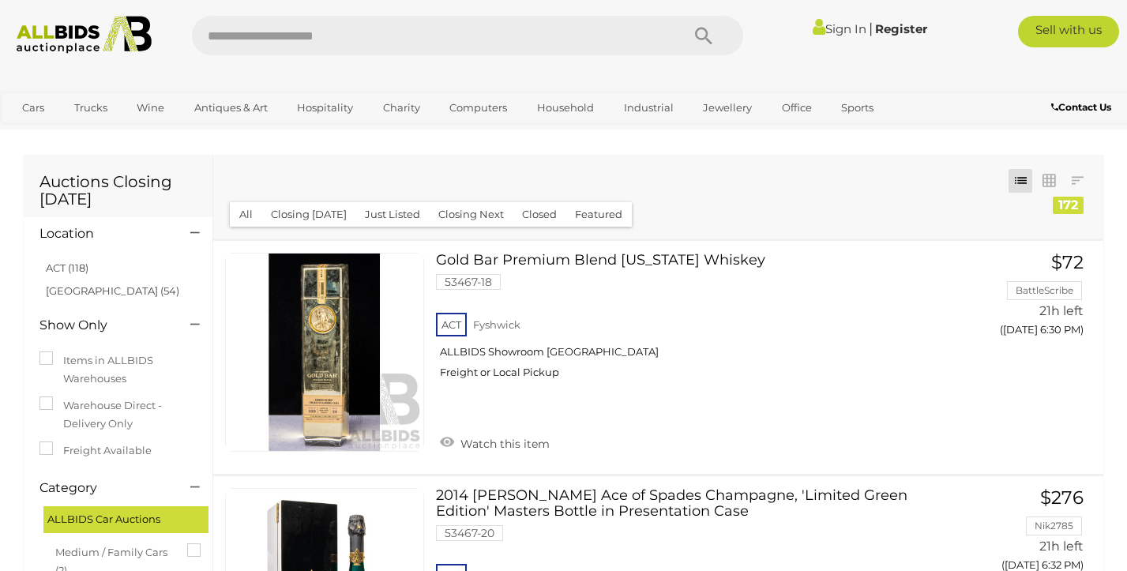
click at [847, 28] on link "Sign In" at bounding box center [840, 28] width 54 height 15
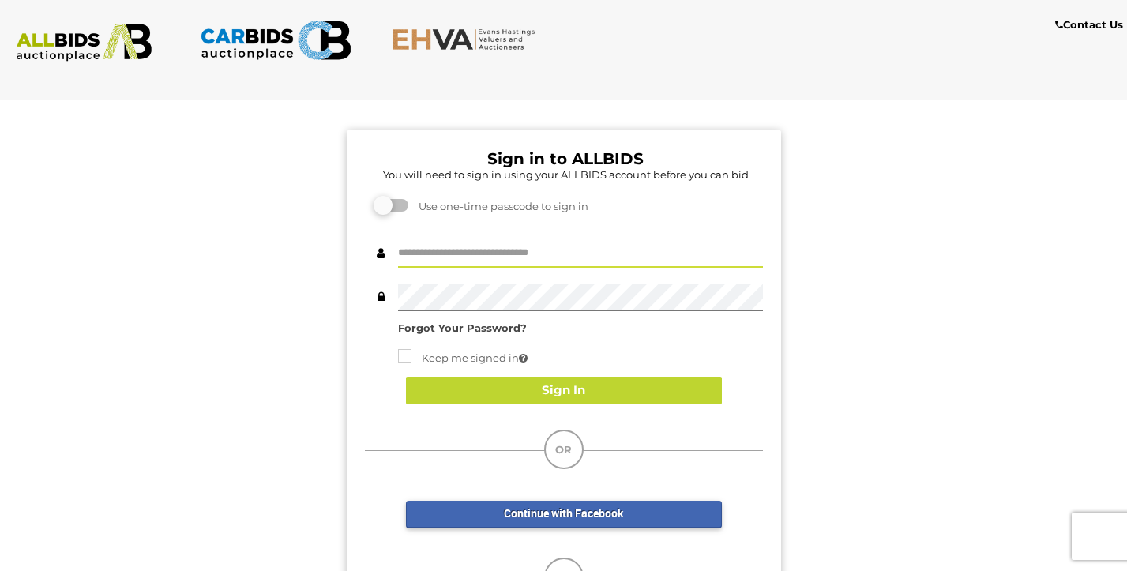
type input "**********"
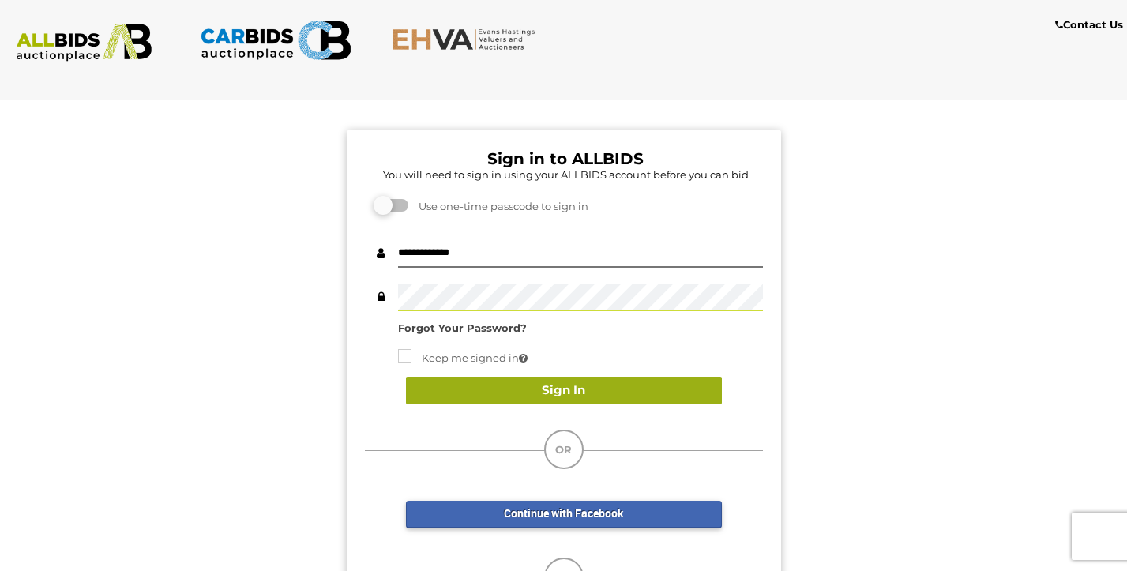
click at [587, 381] on button "Sign In" at bounding box center [564, 391] width 316 height 28
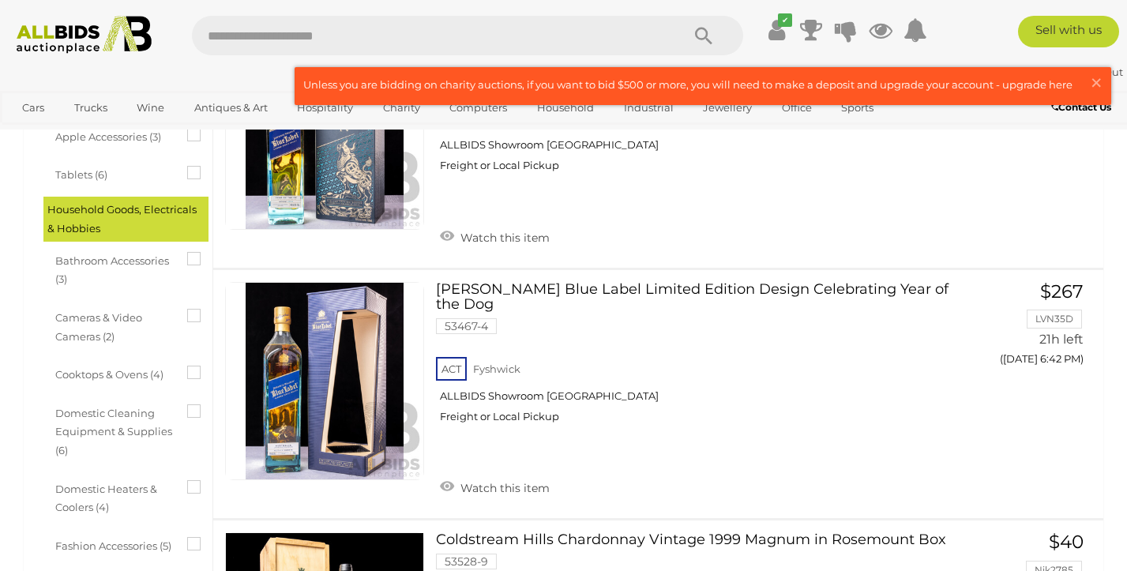
scroll to position [861, 0]
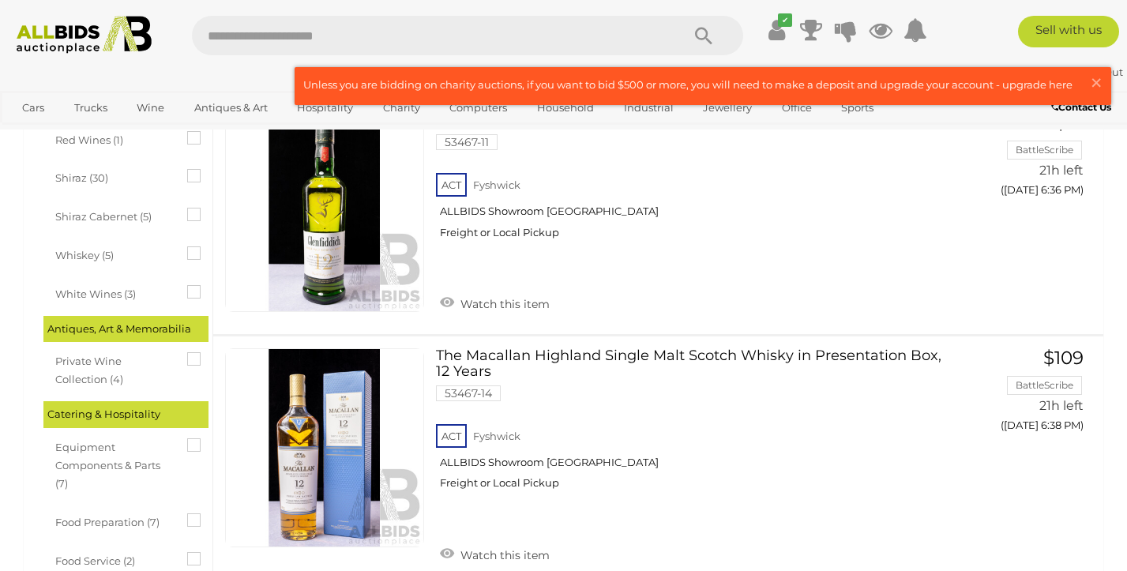
click at [132, 316] on div "Antiques, Art & Memorabilia" at bounding box center [125, 329] width 165 height 26
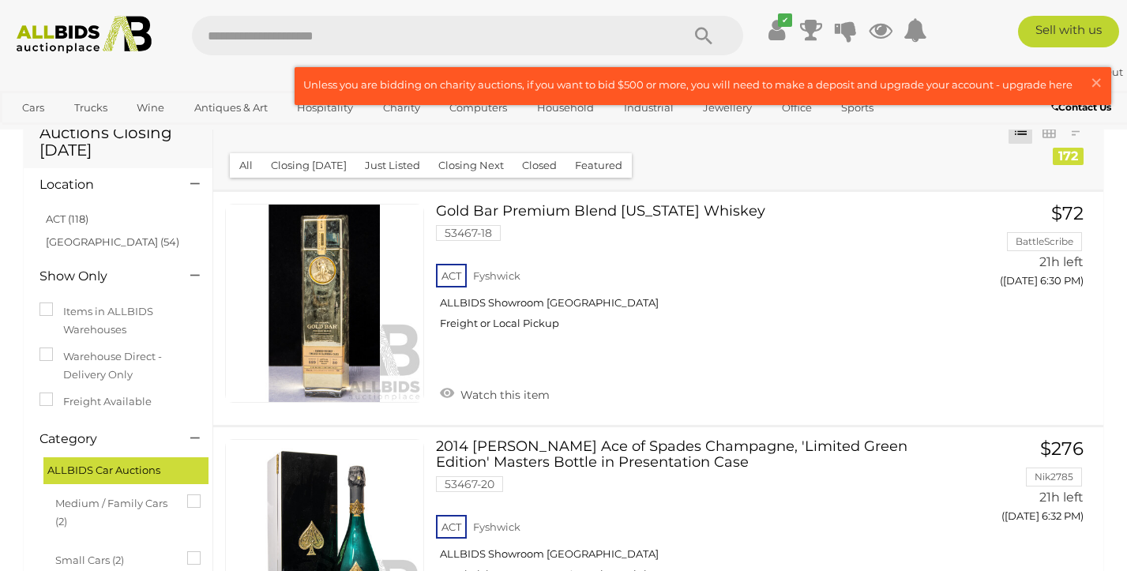
scroll to position [42, 0]
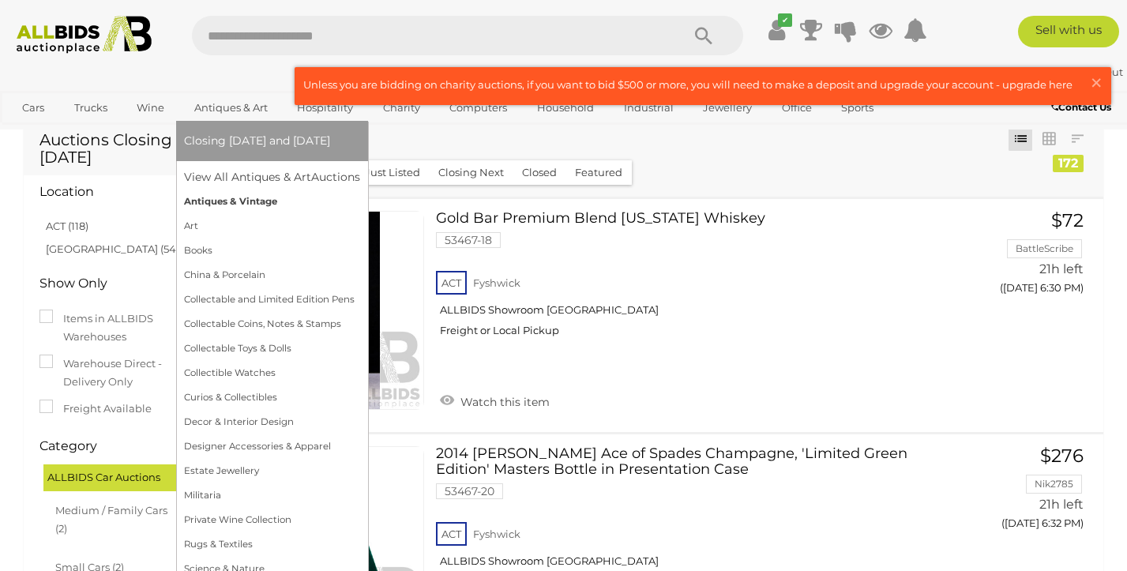
click at [229, 197] on link "Antiques & Vintage" at bounding box center [272, 202] width 176 height 24
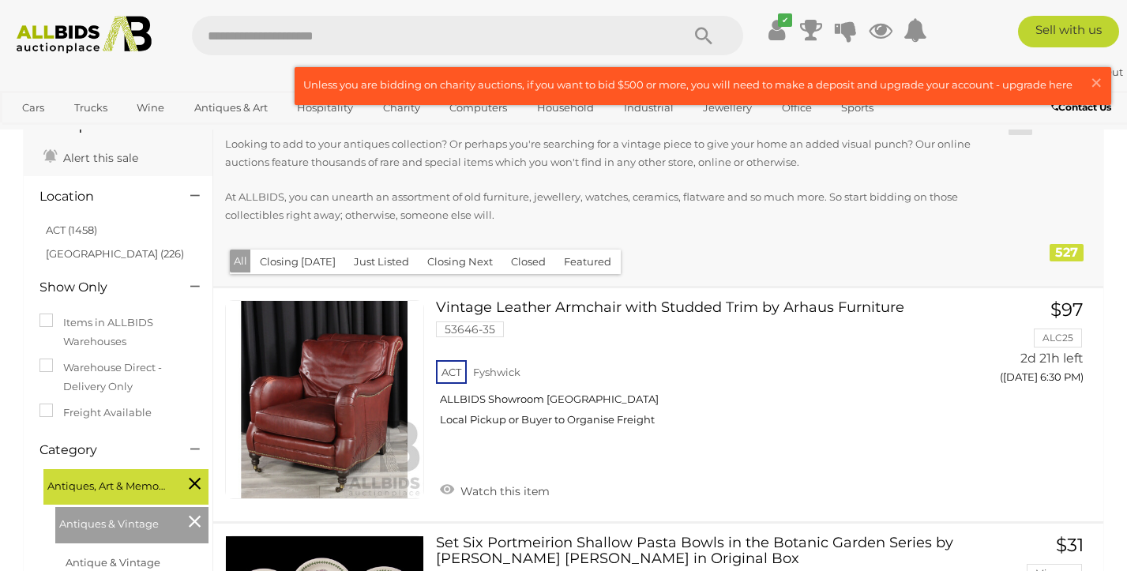
scroll to position [87, 0]
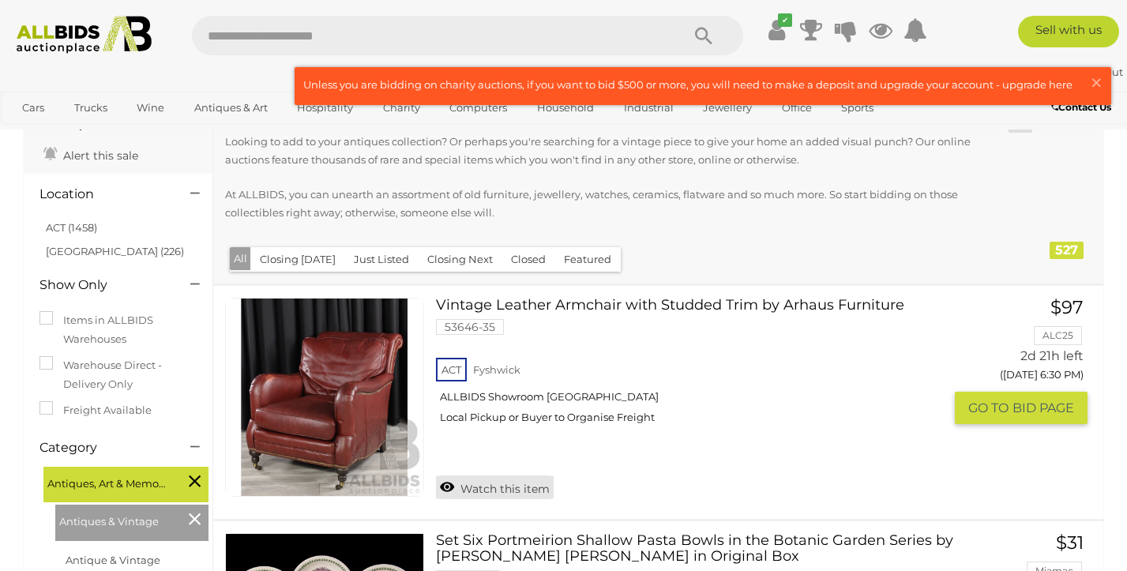
click at [446, 479] on link "Watch this item" at bounding box center [495, 487] width 118 height 24
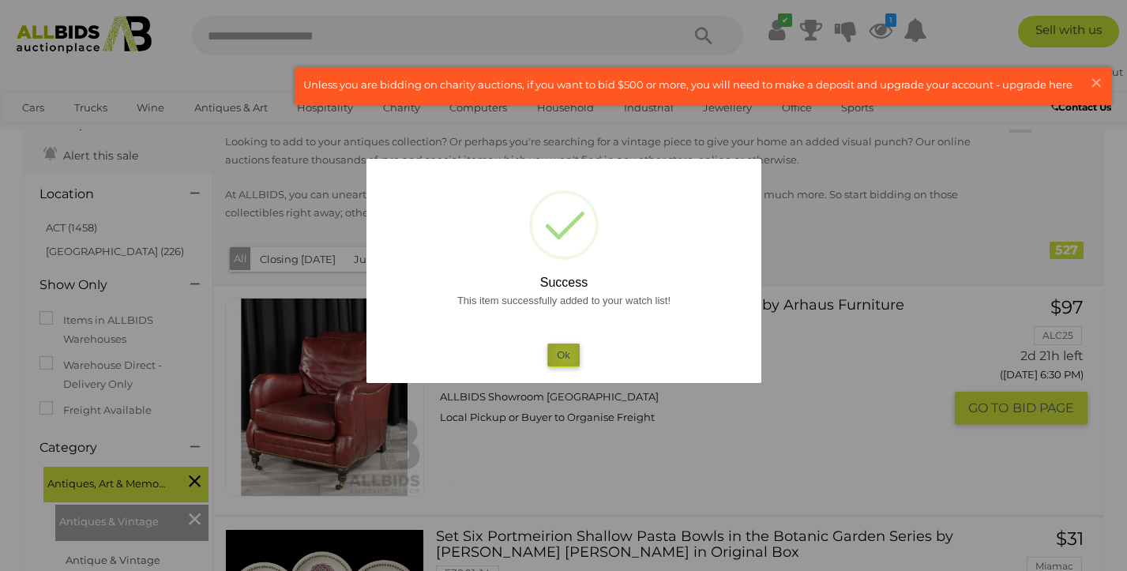
click at [566, 355] on button "Ok" at bounding box center [563, 354] width 32 height 23
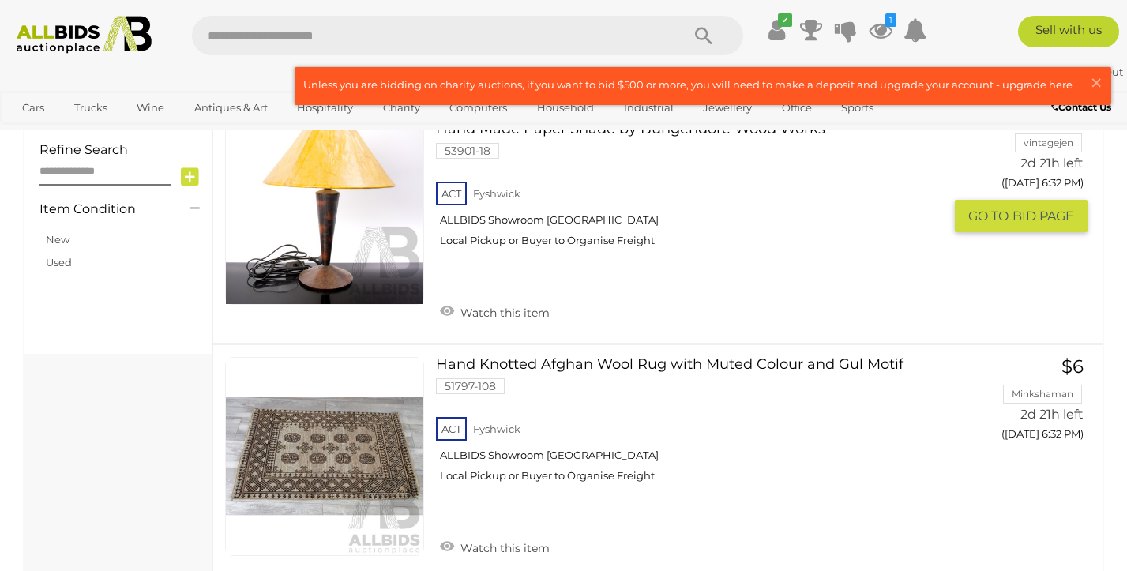
scroll to position [1001, 0]
click at [484, 298] on link "Watch this item" at bounding box center [495, 310] width 118 height 24
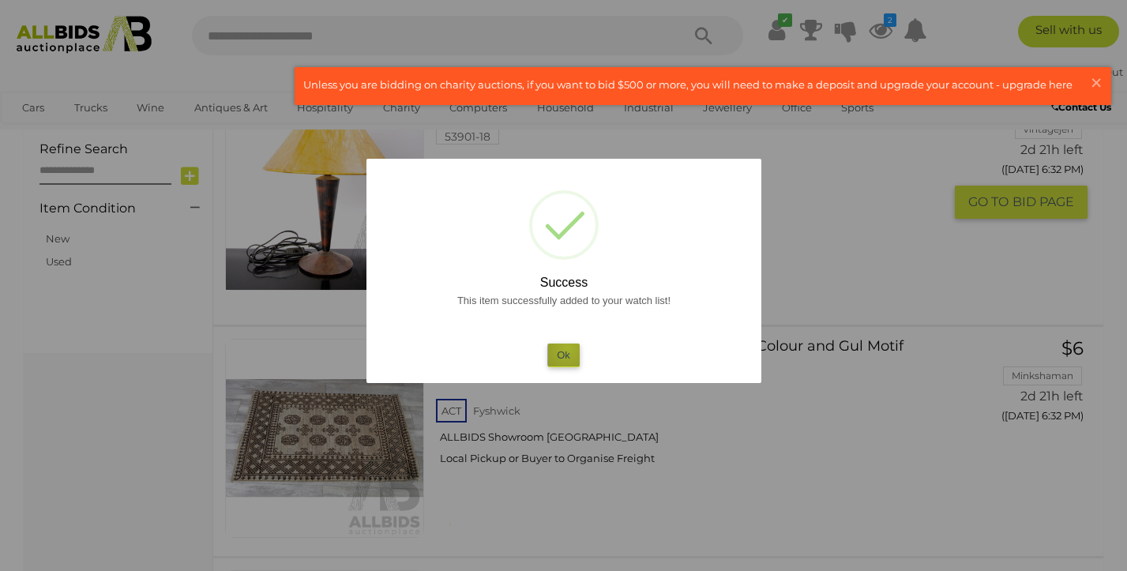
click at [568, 347] on button "Ok" at bounding box center [563, 354] width 32 height 23
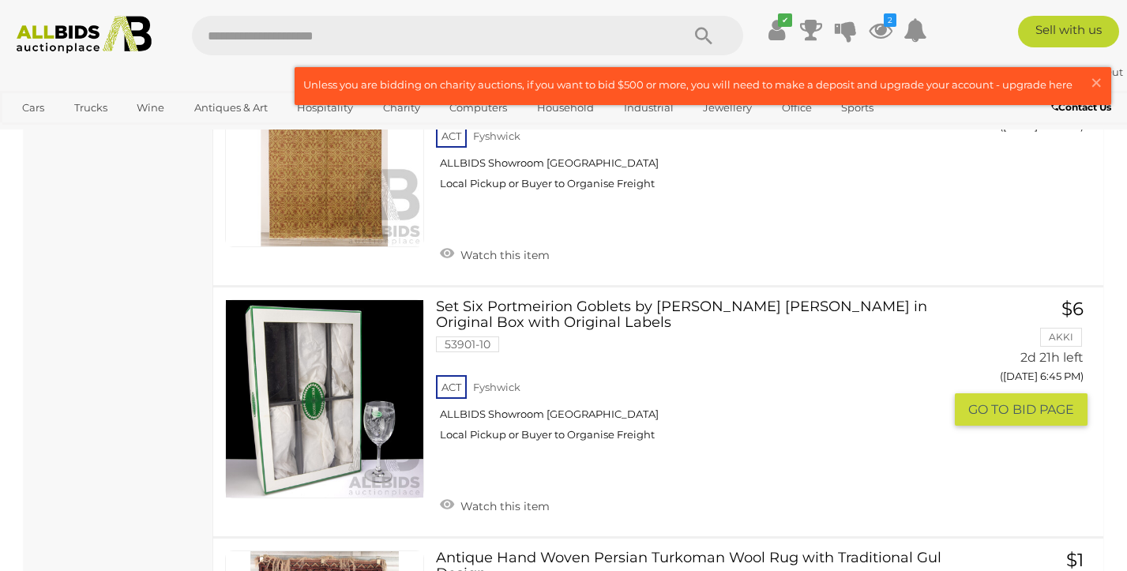
scroll to position [6642, 0]
click at [449, 492] on link "Watch this item" at bounding box center [495, 504] width 118 height 24
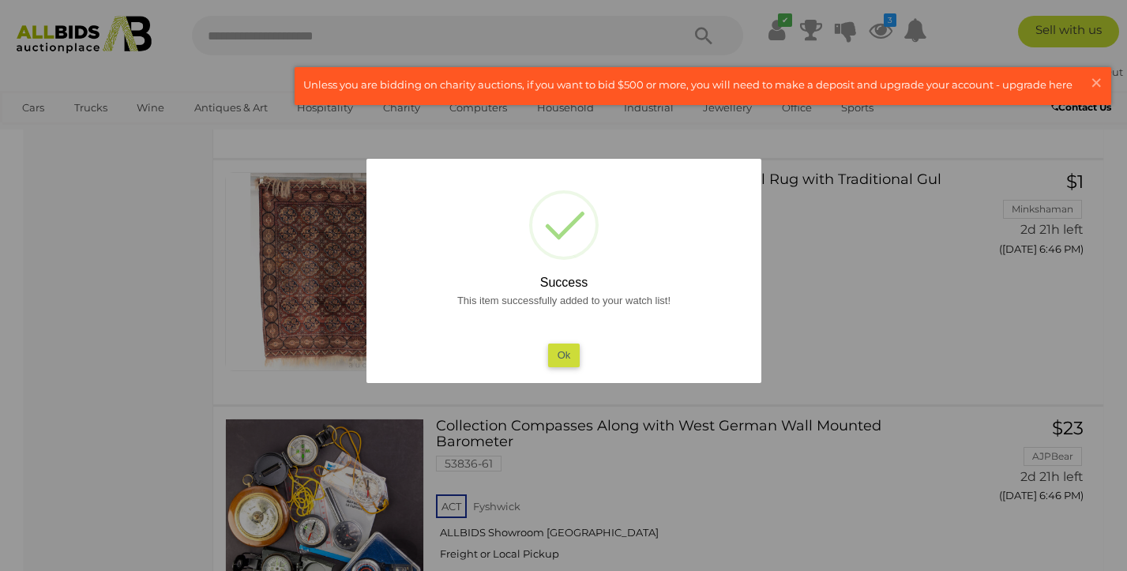
scroll to position [6900, 0]
click at [564, 347] on button "Ok" at bounding box center [563, 354] width 32 height 23
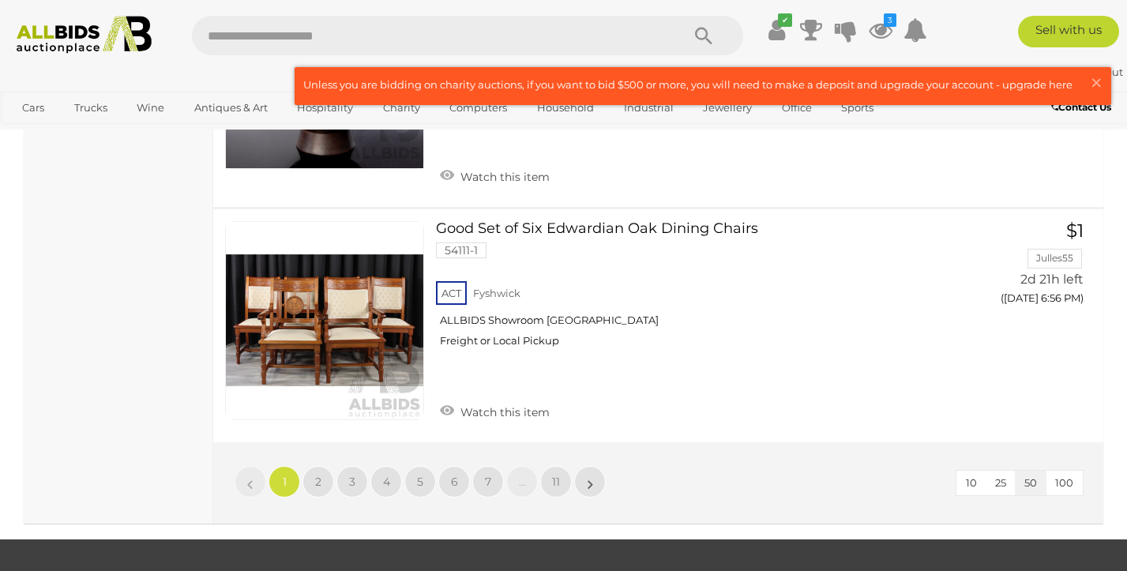
scroll to position [12147, 0]
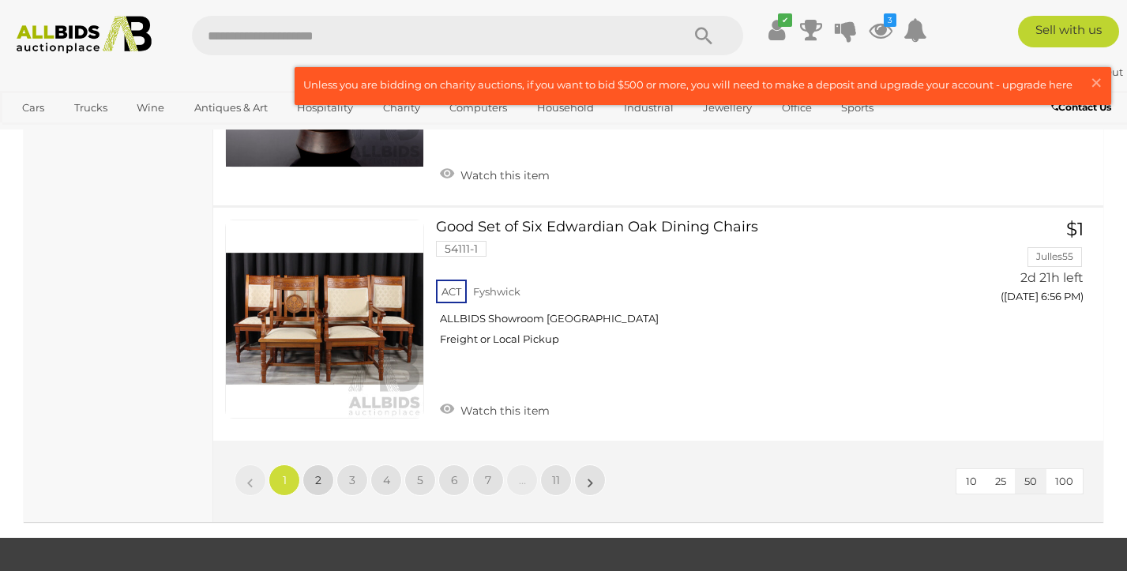
click at [313, 464] on link "2" at bounding box center [318, 480] width 32 height 32
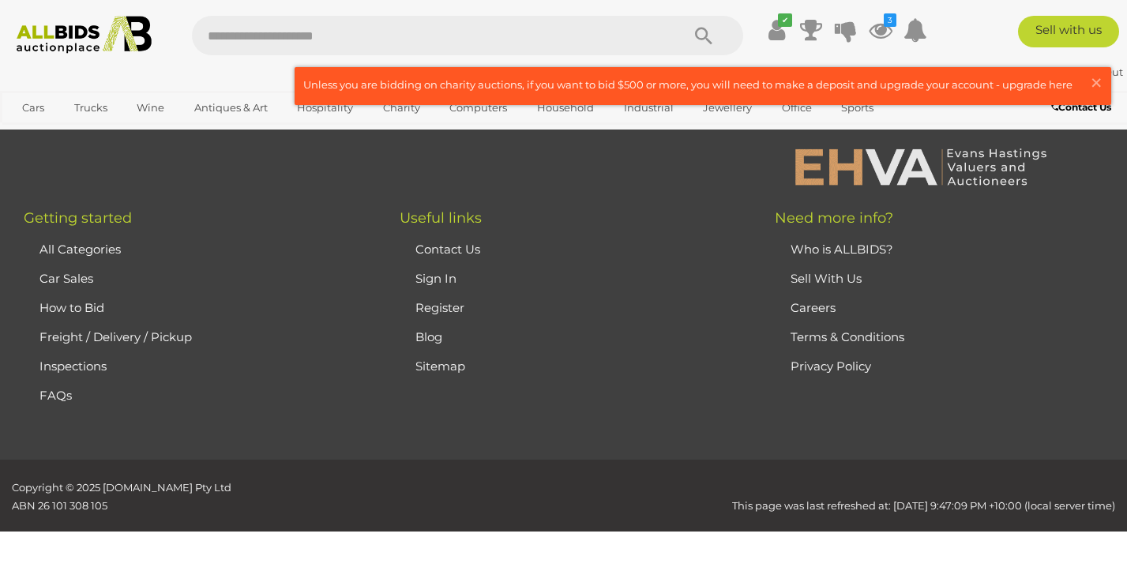
scroll to position [211, 0]
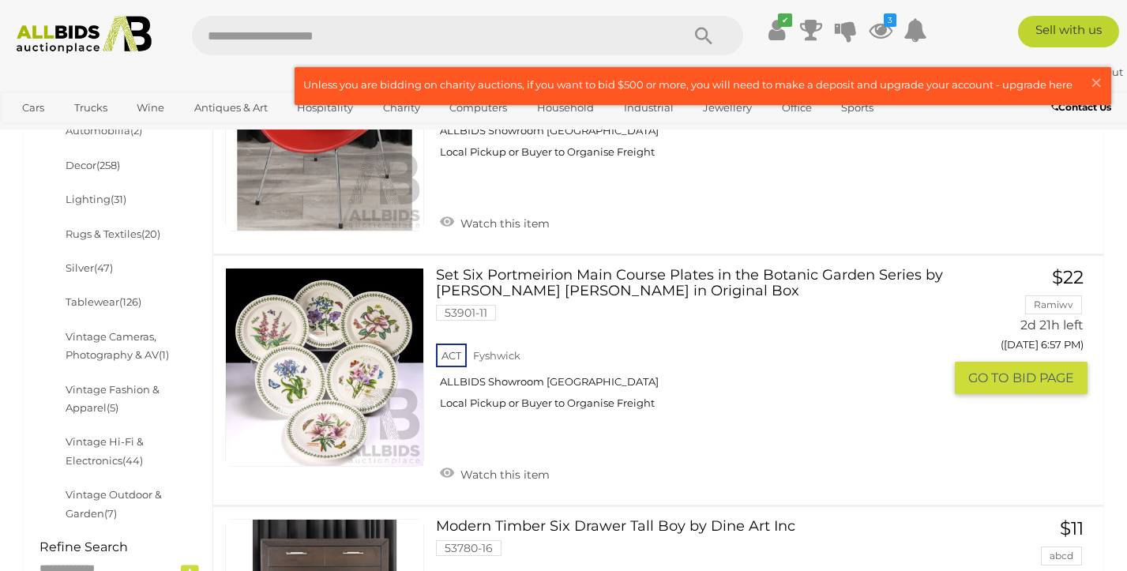
scroll to position [605, 0]
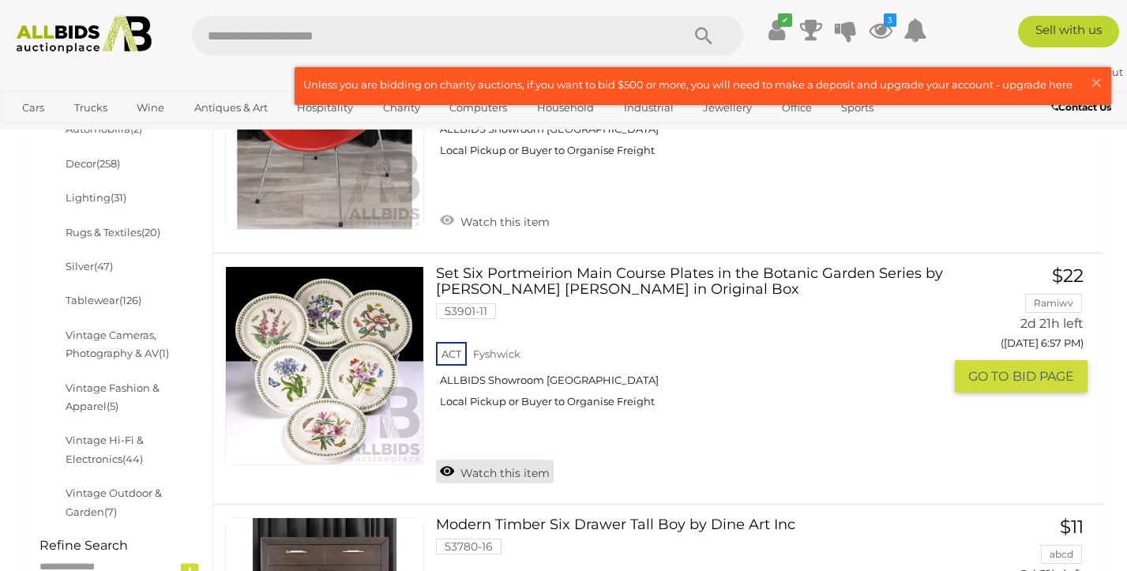
click at [443, 460] on link "Watch this item" at bounding box center [495, 472] width 118 height 24
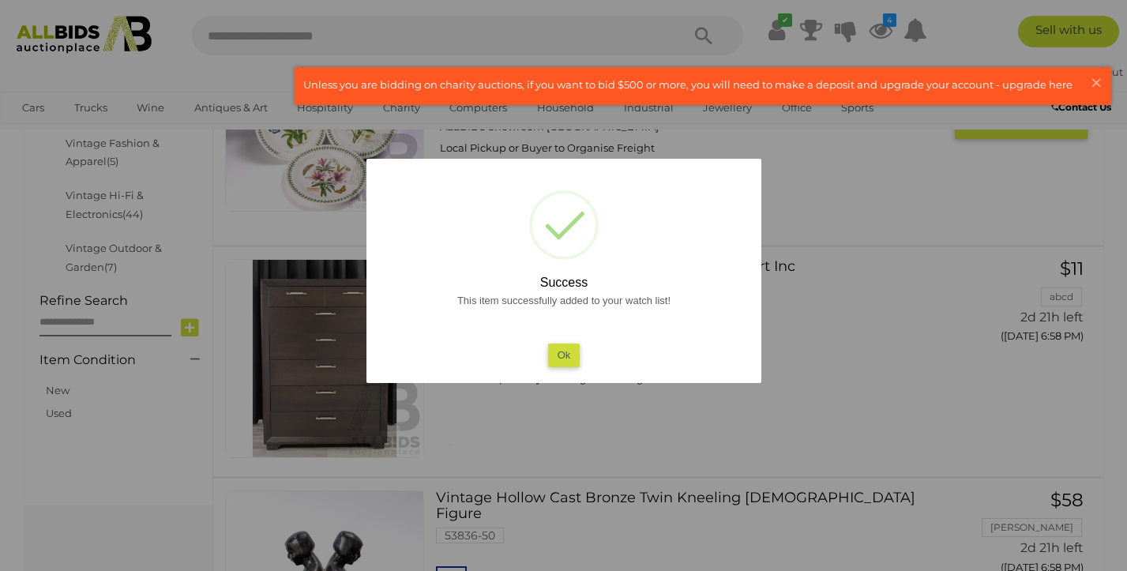
scroll to position [851, 0]
click at [565, 345] on button "Ok" at bounding box center [563, 354] width 32 height 23
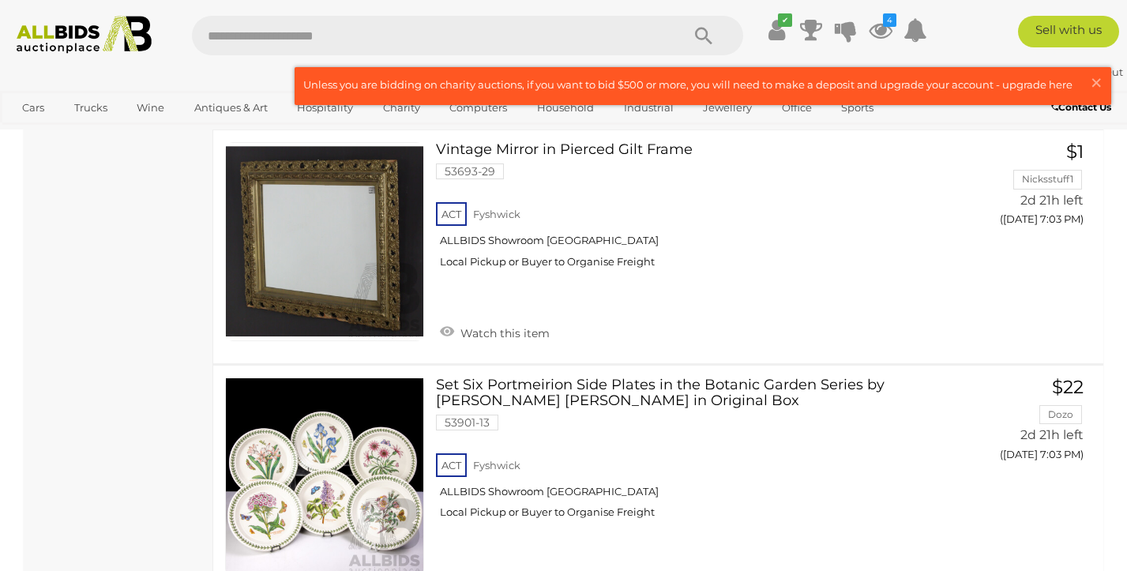
scroll to position [3664, 0]
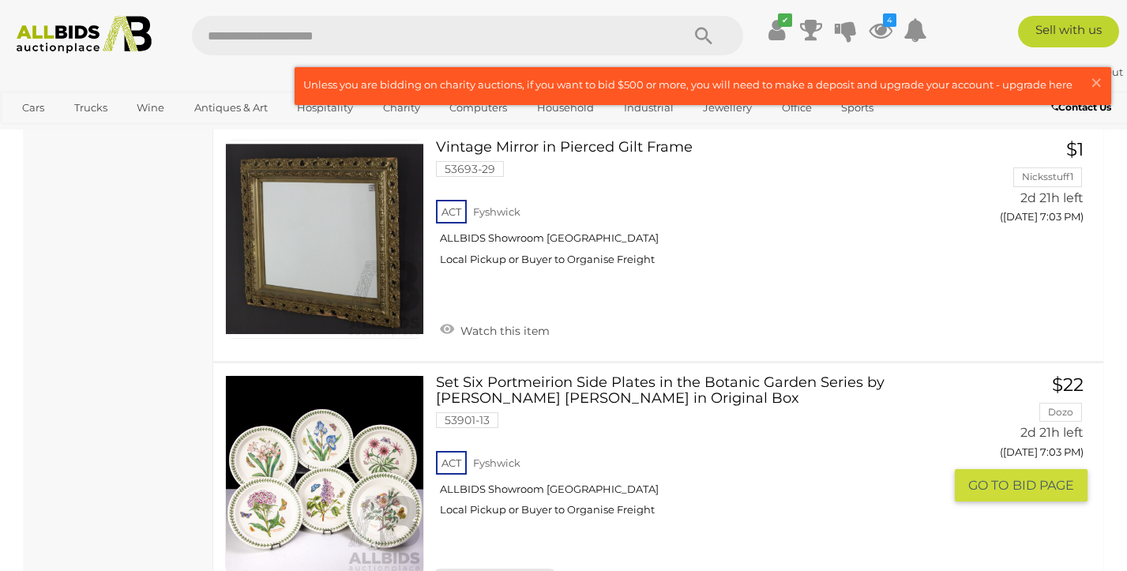
click at [445, 569] on link "Watch this item" at bounding box center [495, 581] width 118 height 24
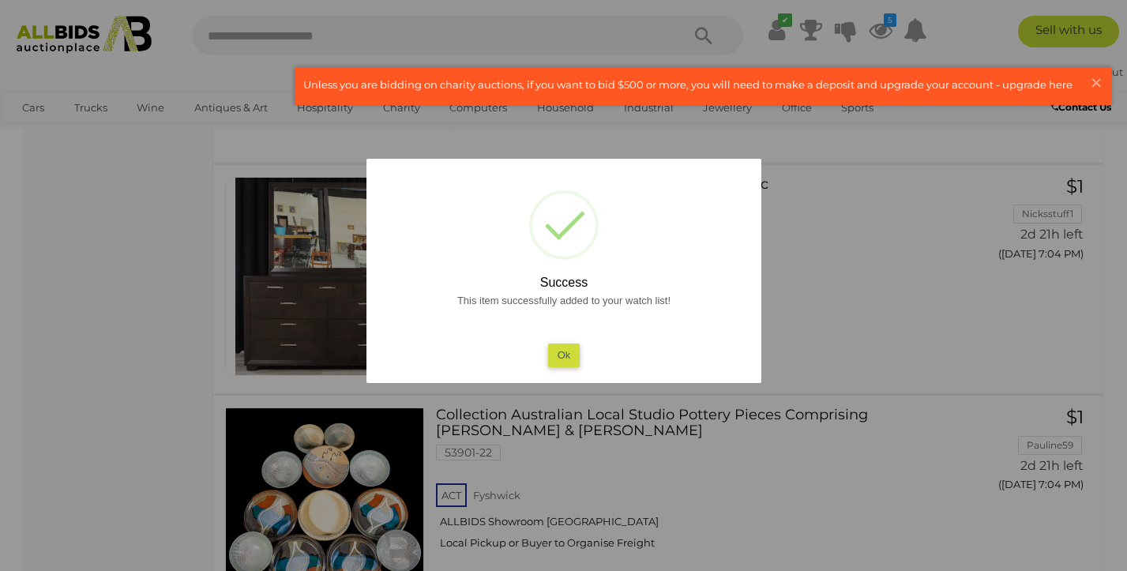
scroll to position [4042, 0]
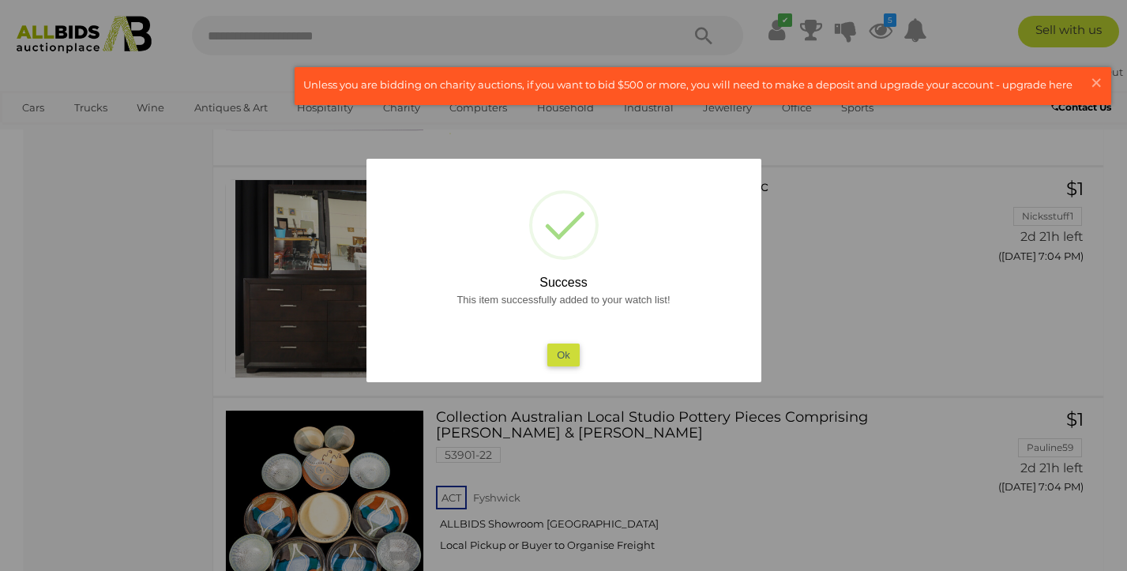
click at [558, 356] on button "Ok" at bounding box center [563, 354] width 32 height 23
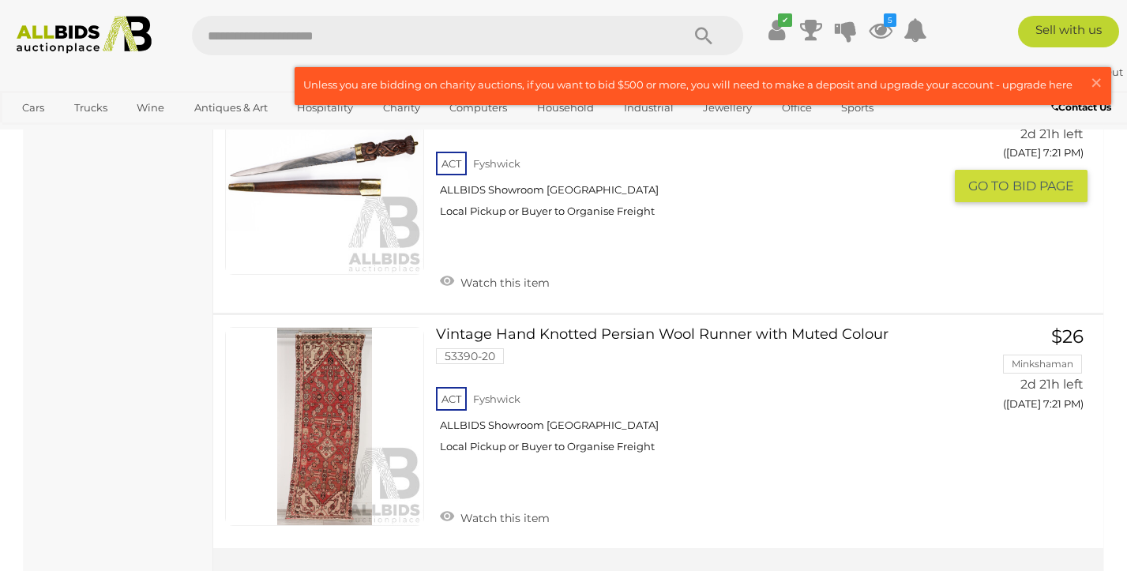
scroll to position [11979, 0]
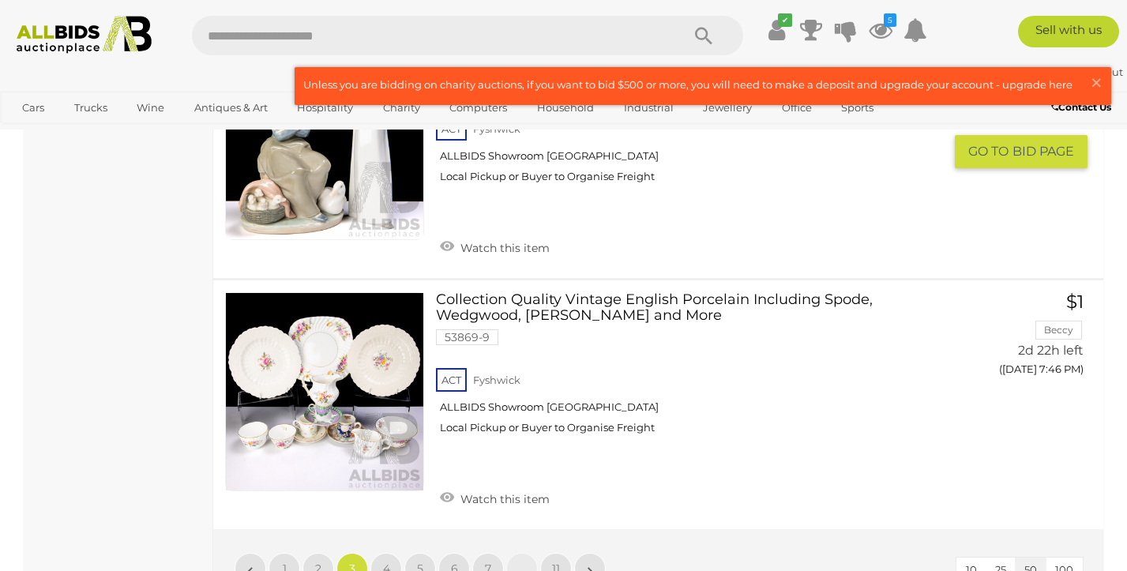
scroll to position [11982, 0]
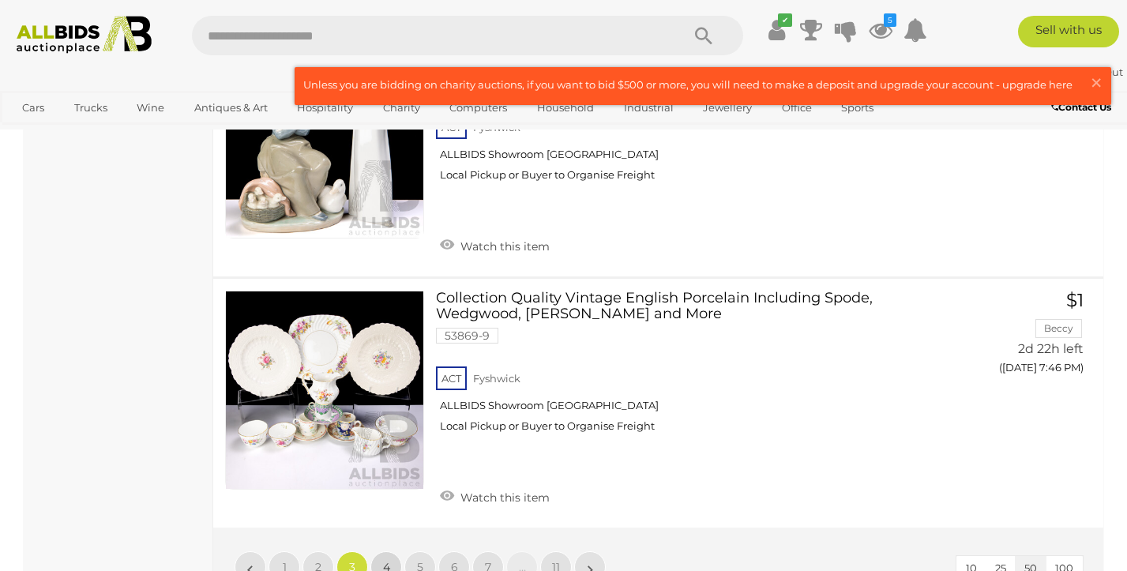
click at [386, 551] on link "4" at bounding box center [386, 567] width 32 height 32
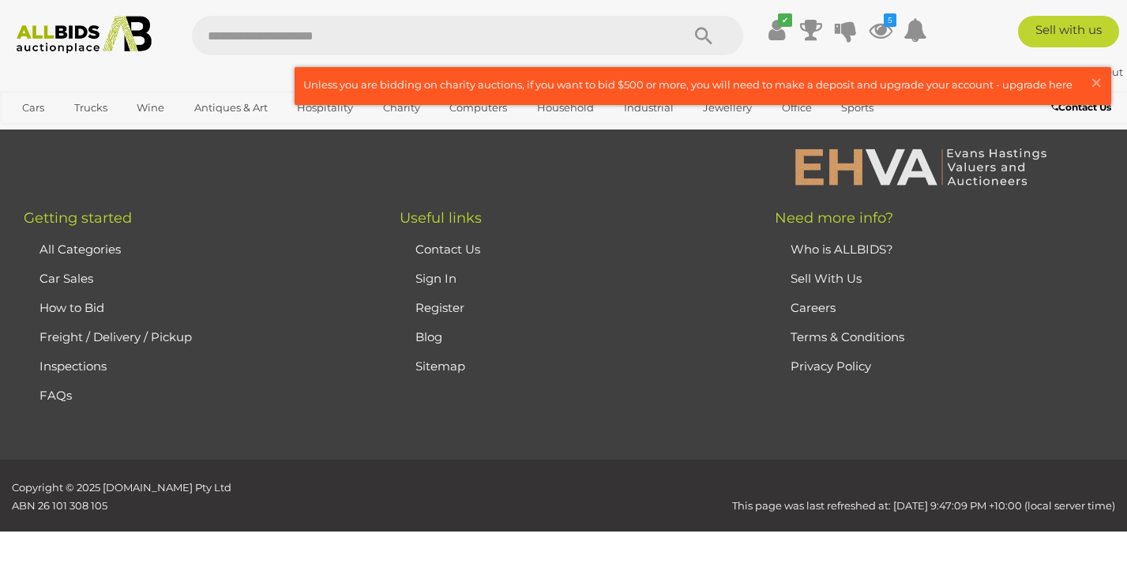
scroll to position [211, 0]
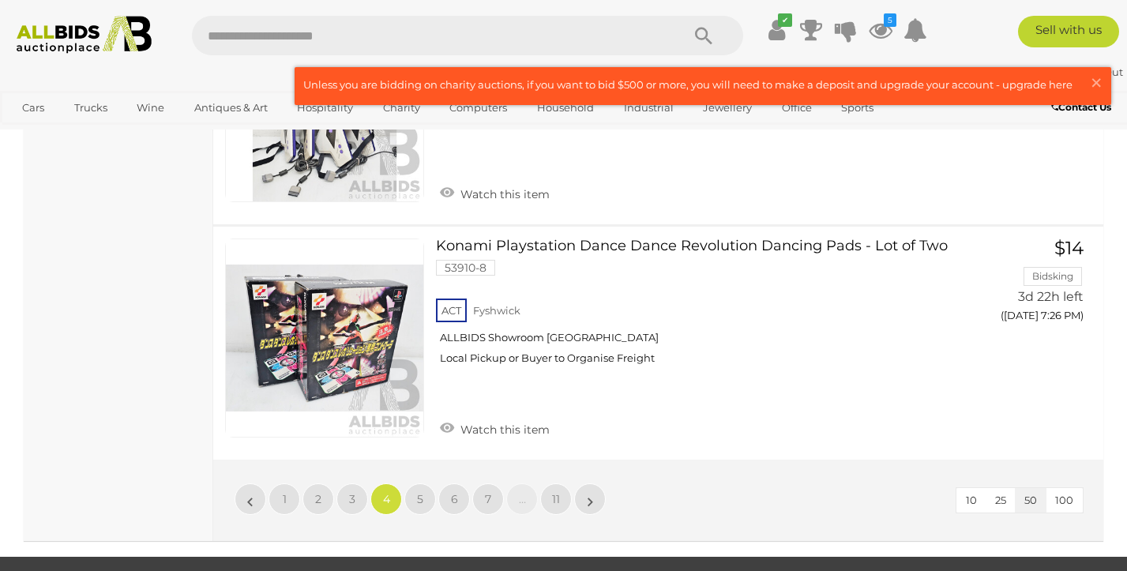
scroll to position [11893, 0]
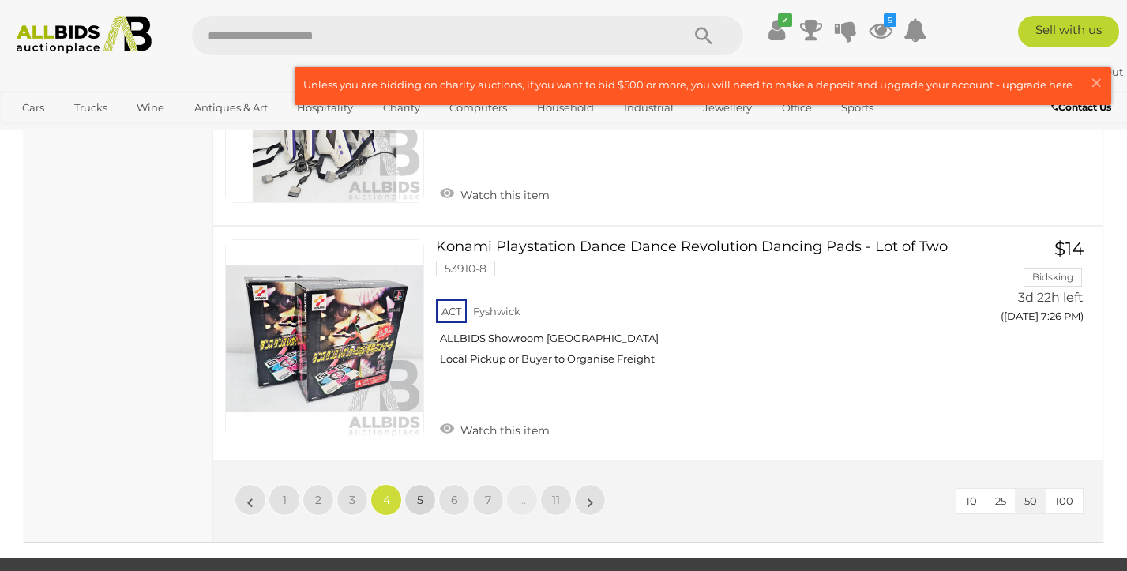
click at [417, 493] on span "5" at bounding box center [420, 500] width 6 height 14
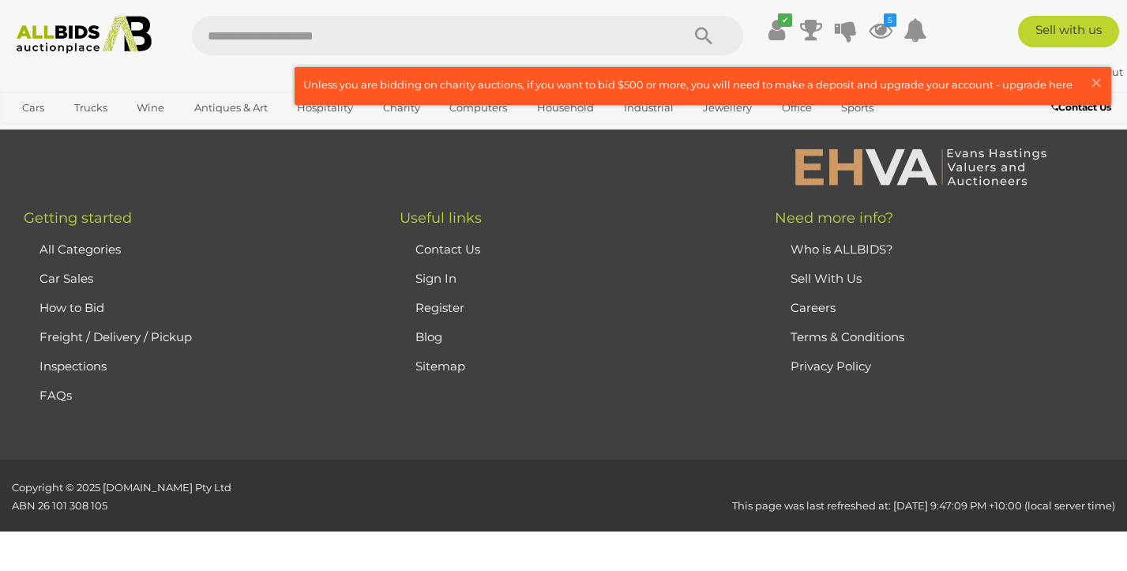
scroll to position [211, 0]
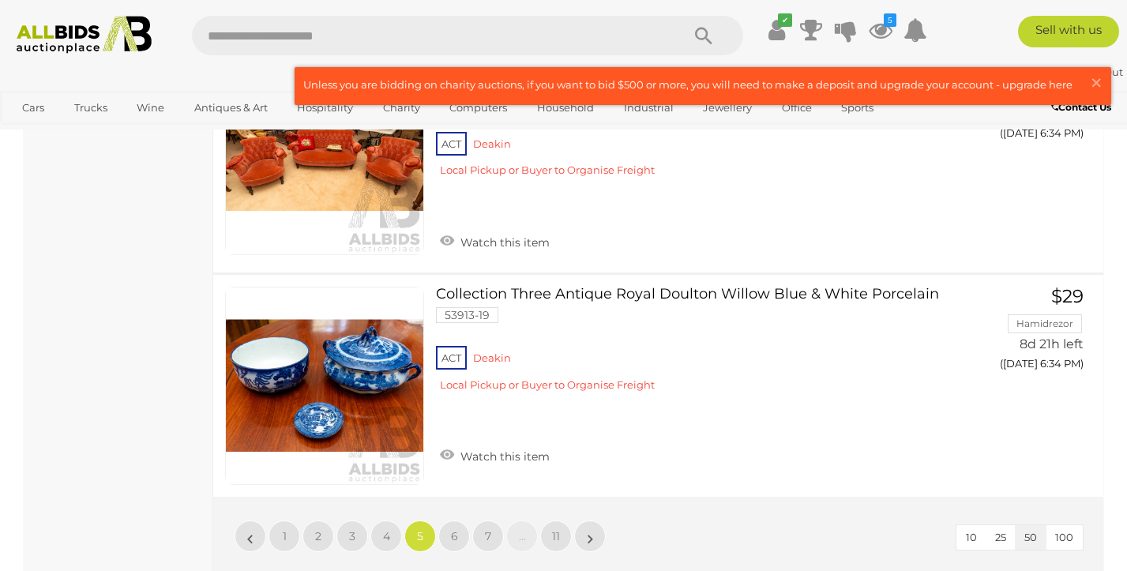
scroll to position [11819, 0]
click at [455, 530] on span "6" at bounding box center [454, 537] width 7 height 14
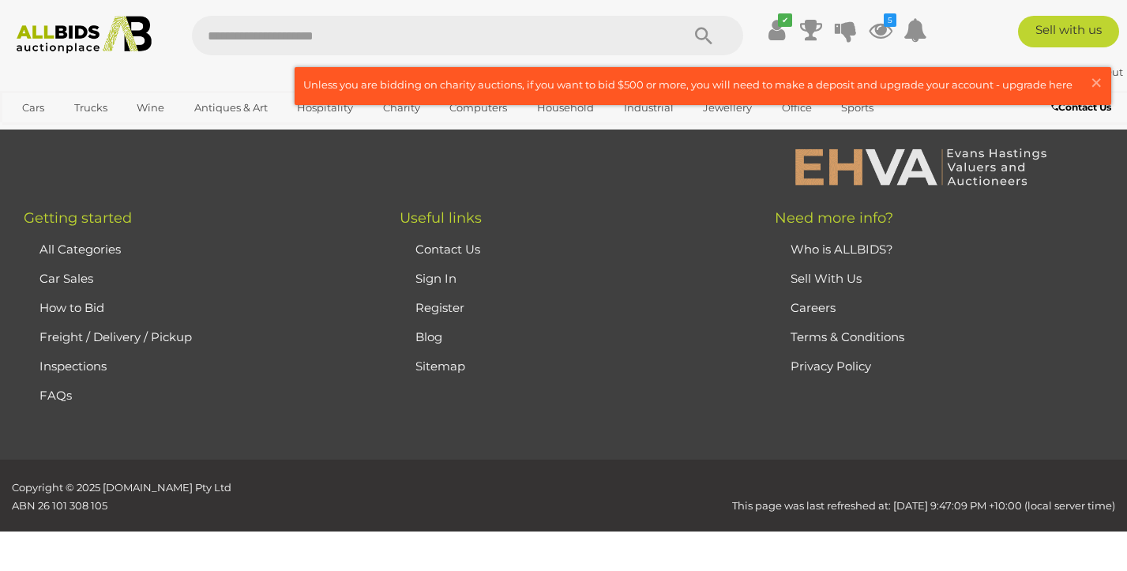
scroll to position [211, 0]
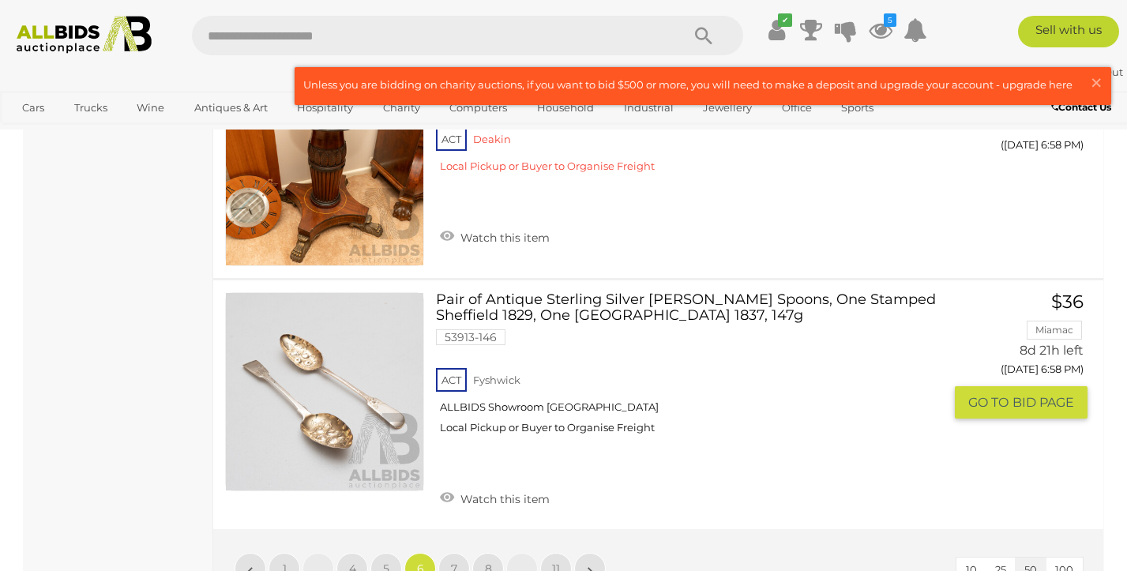
scroll to position [11466, 0]
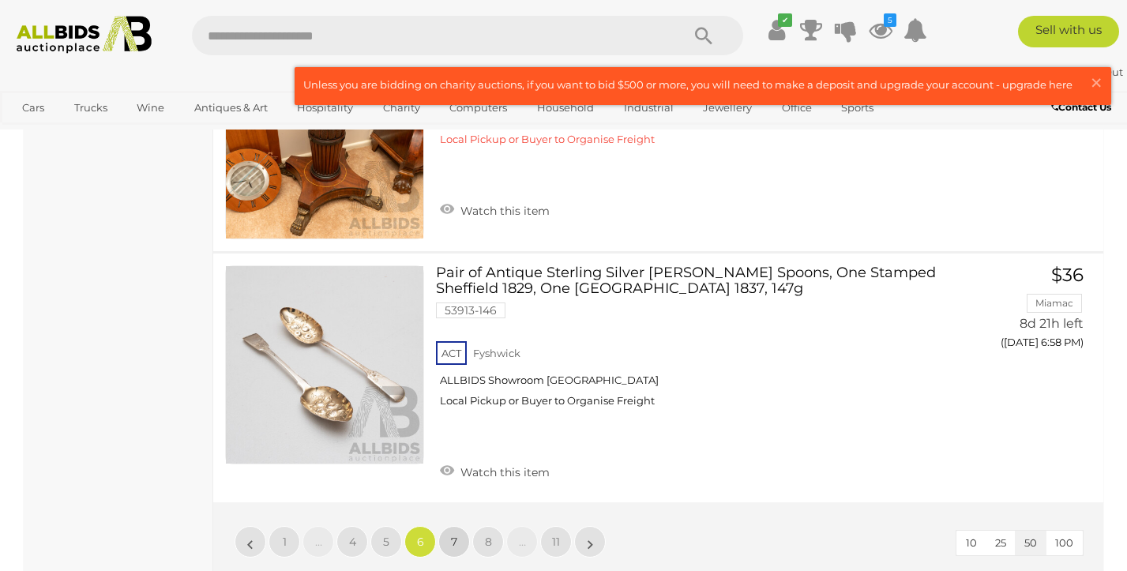
drag, startPoint x: 354, startPoint y: 404, endPoint x: 456, endPoint y: 453, distance: 113.7
click at [456, 535] on span "7" at bounding box center [454, 542] width 6 height 14
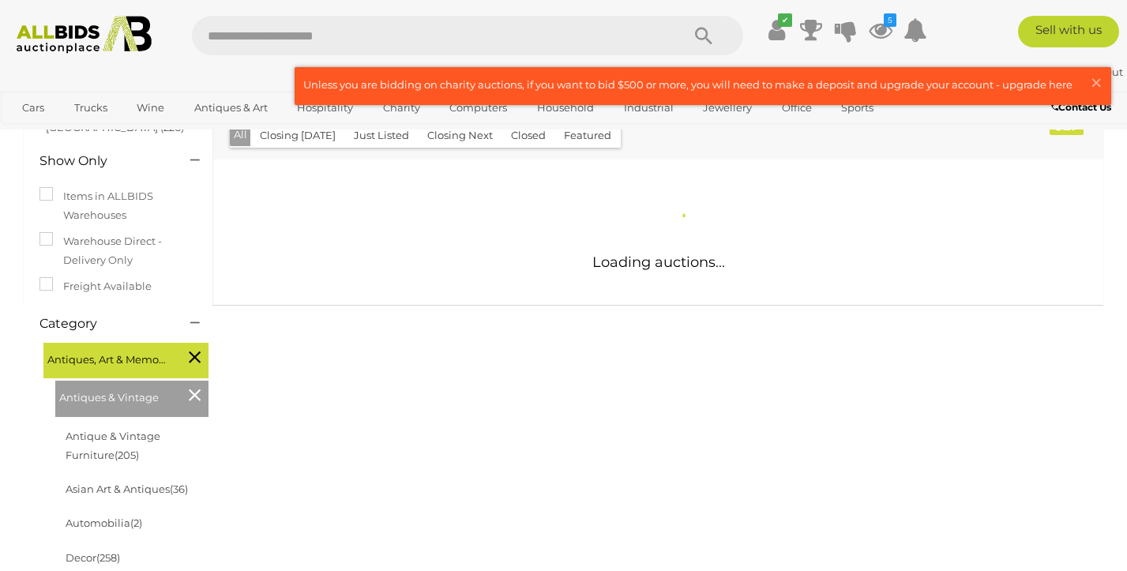
scroll to position [214, 0]
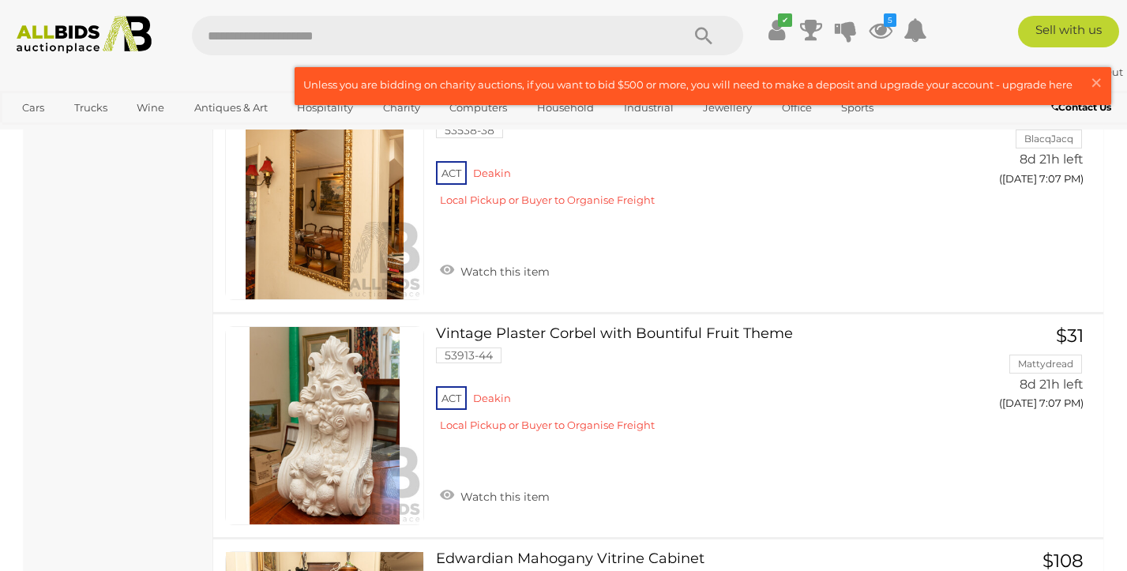
scroll to position [4201, 0]
